Goal: Navigation & Orientation: Go to known website

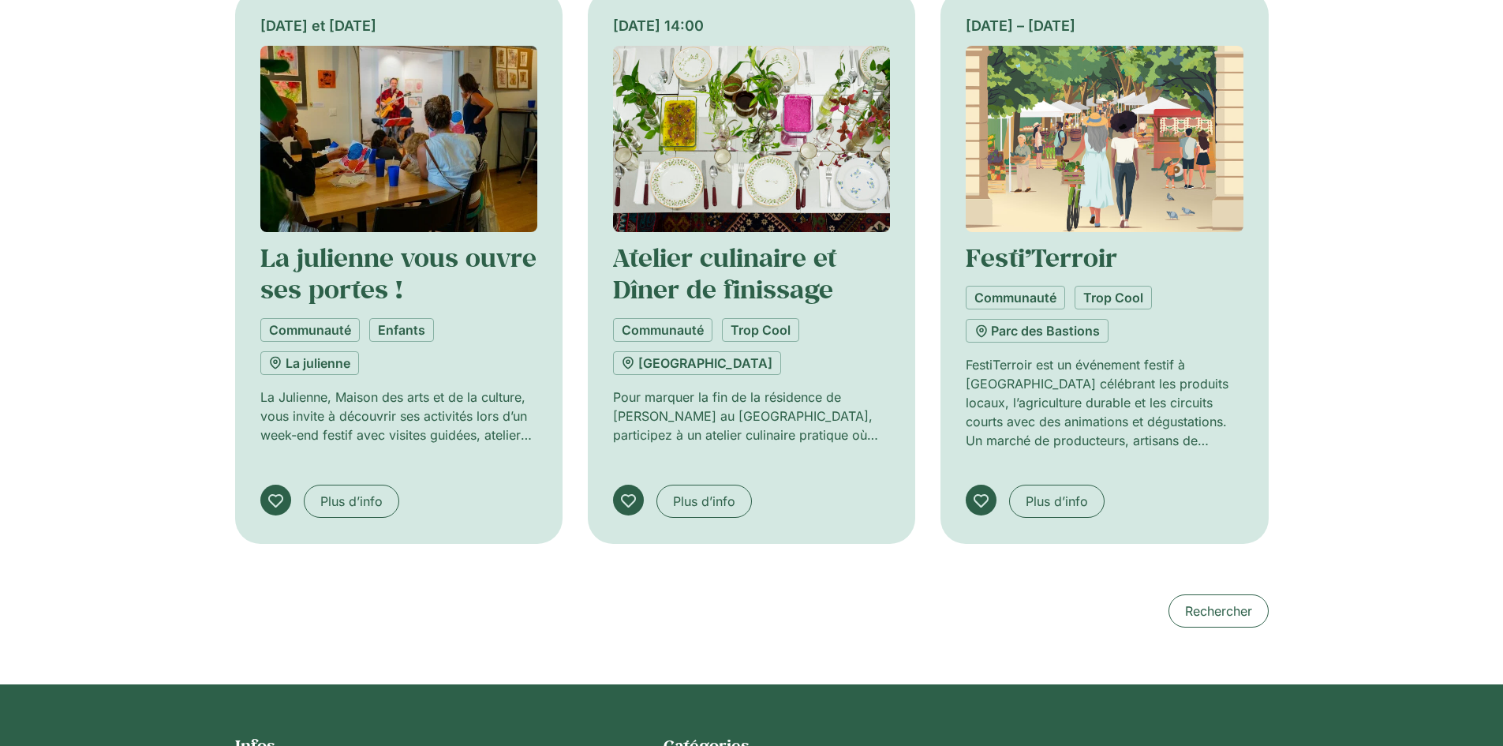
scroll to position [1420, 0]
click at [1091, 231] on img at bounding box center [1104, 138] width 277 height 186
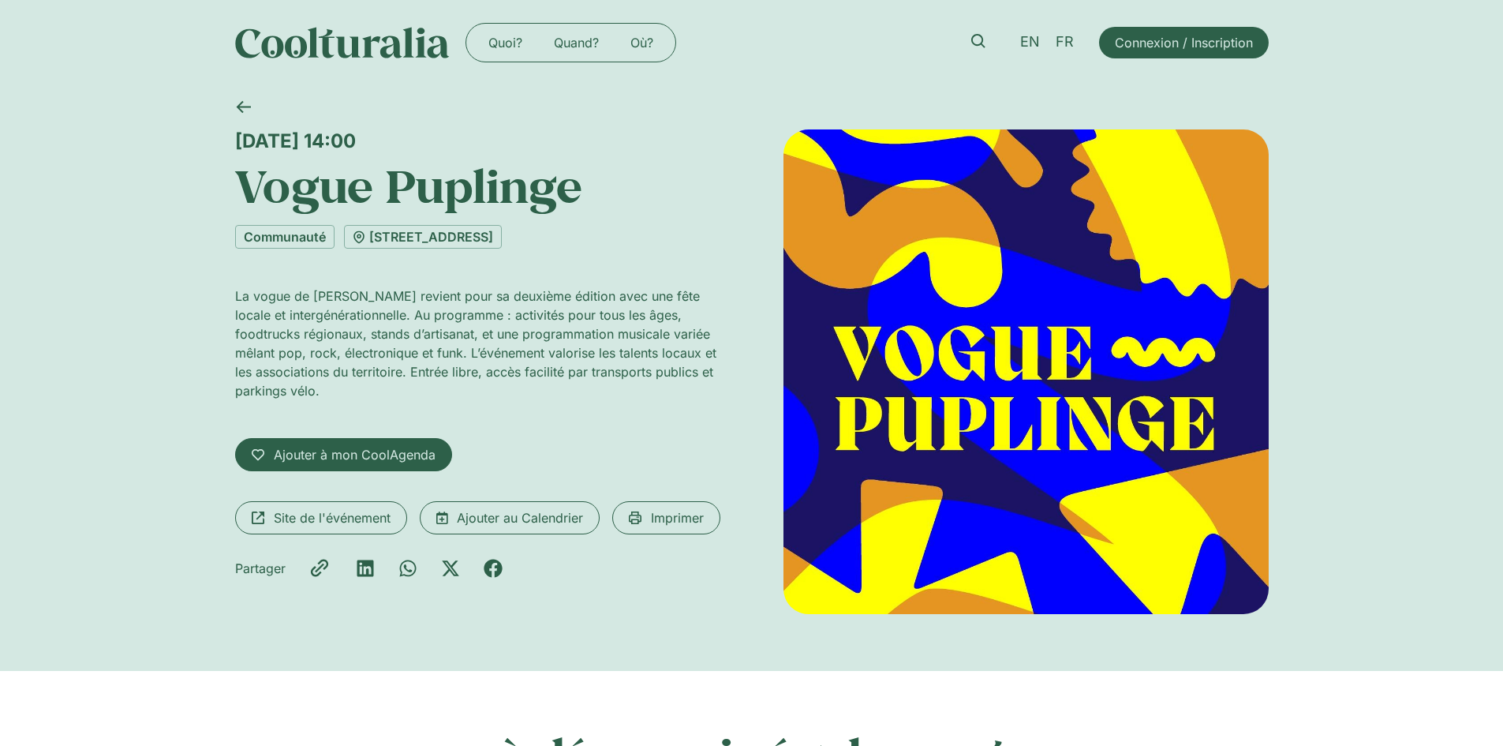
scroll to position [0, 0]
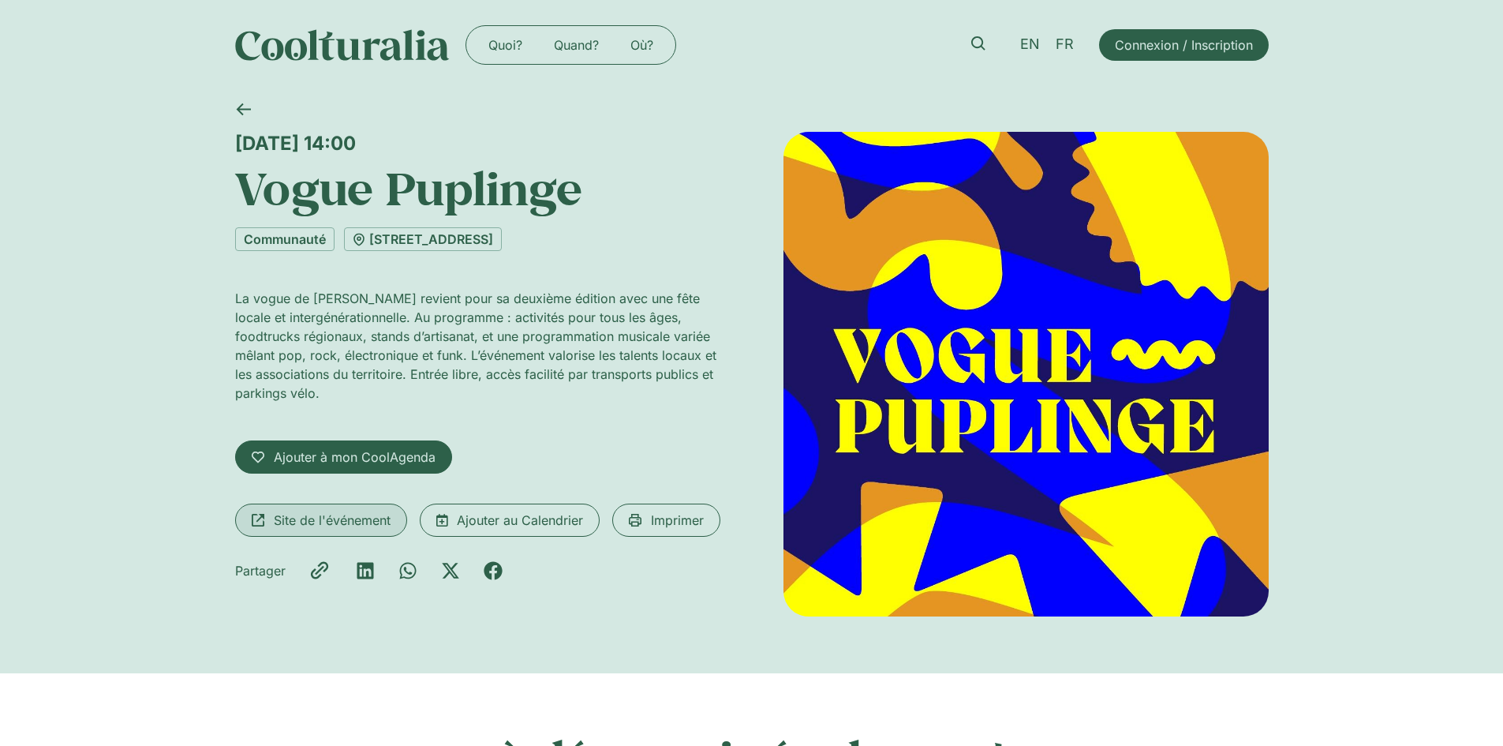
click at [344, 531] on link "Site de l'événement" at bounding box center [321, 519] width 172 height 33
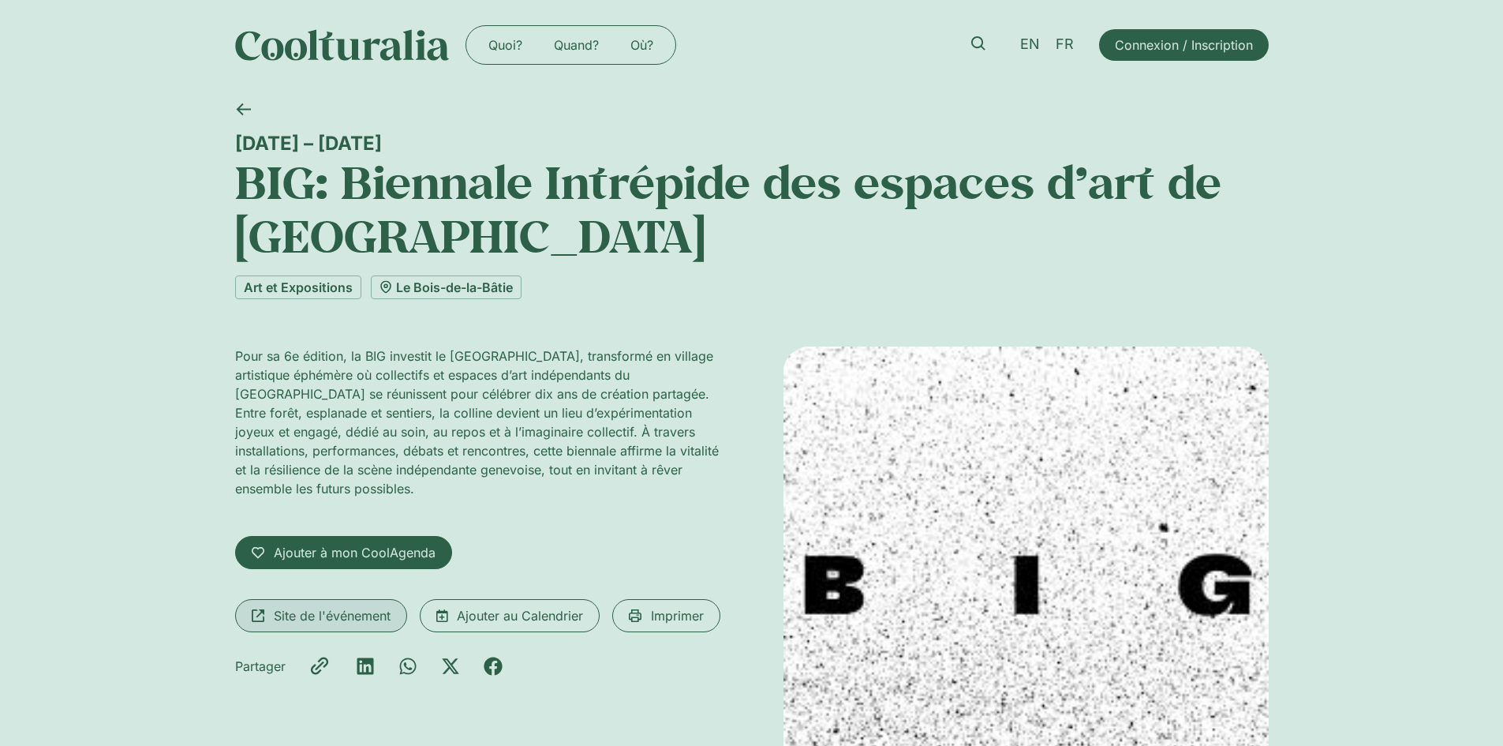
scroll to position [237, 0]
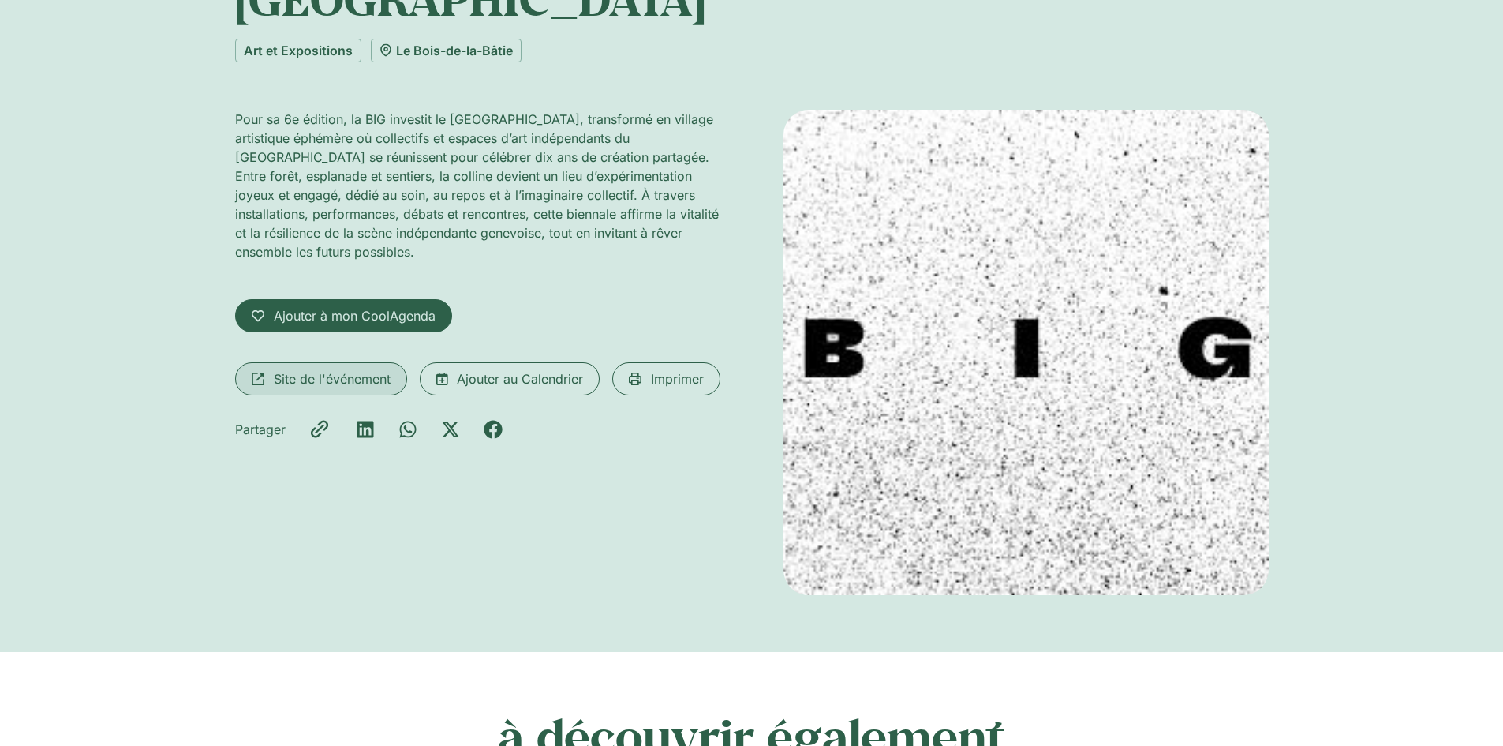
click at [360, 369] on span "Site de l'événement" at bounding box center [332, 378] width 117 height 19
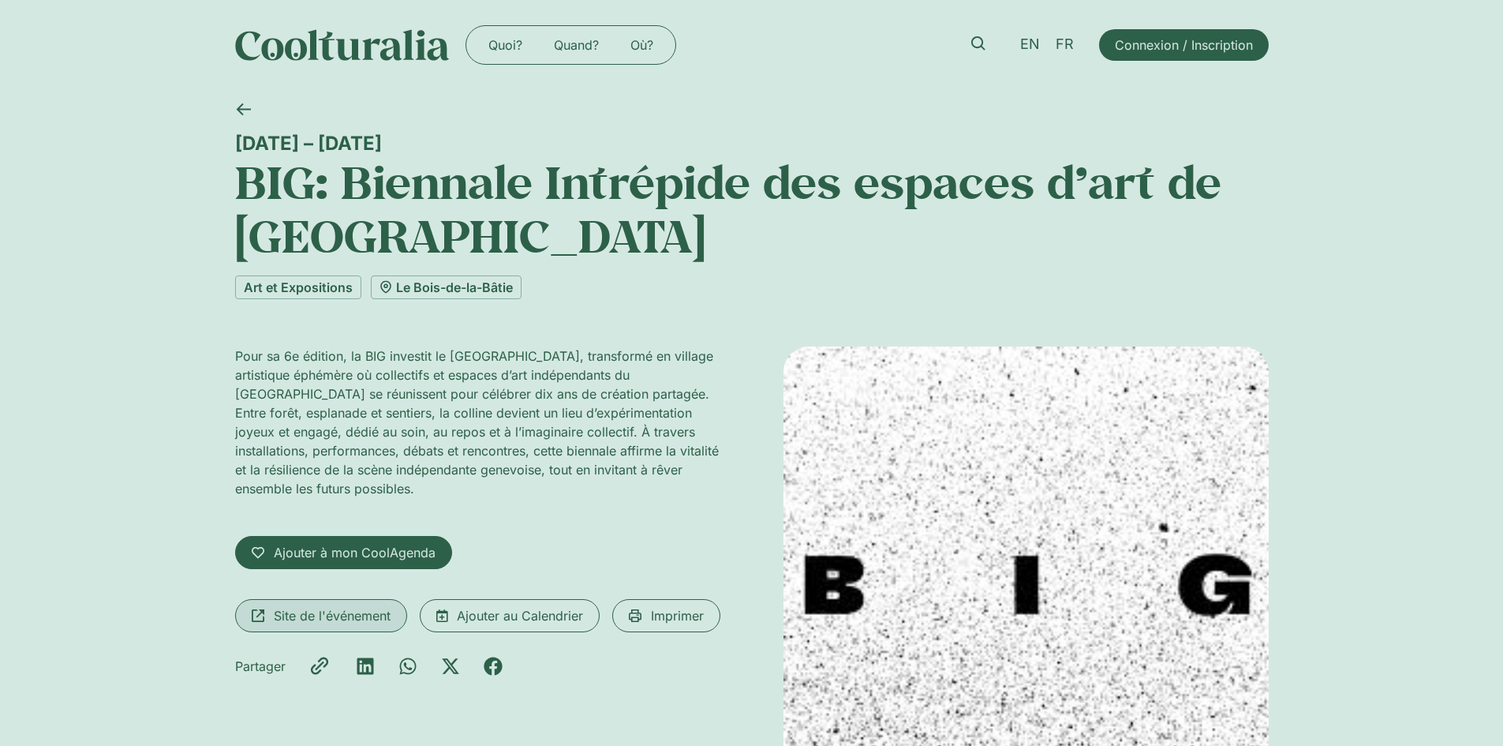
scroll to position [158, 0]
